Goal: Transaction & Acquisition: Download file/media

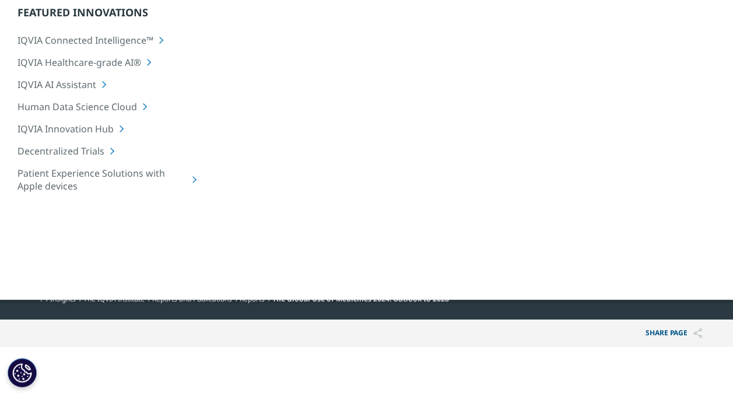
scroll to position [113, 0]
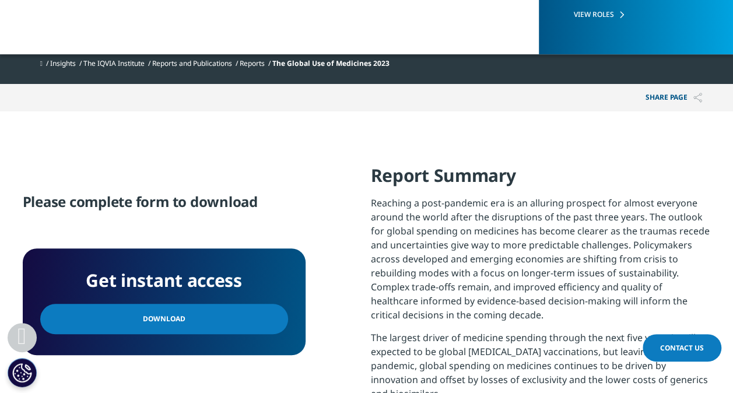
click at [181, 327] on link "Download" at bounding box center [164, 319] width 248 height 30
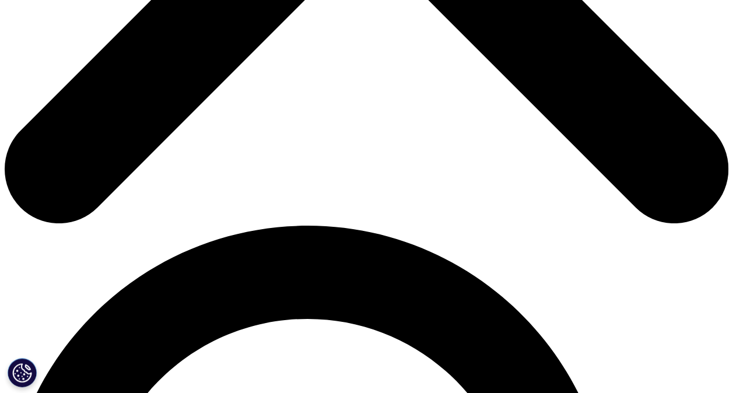
scroll to position [518, 0]
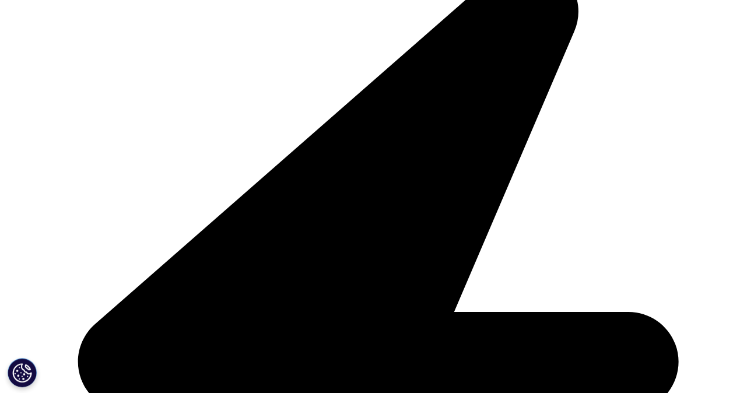
scroll to position [302, 0]
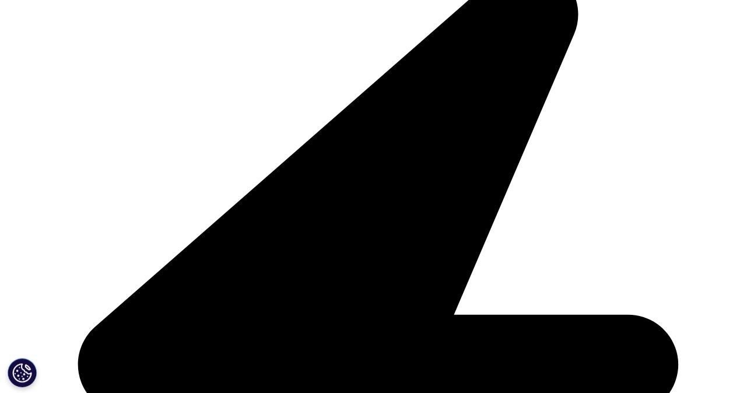
scroll to position [469, 688]
